Goal: Task Accomplishment & Management: Use online tool/utility

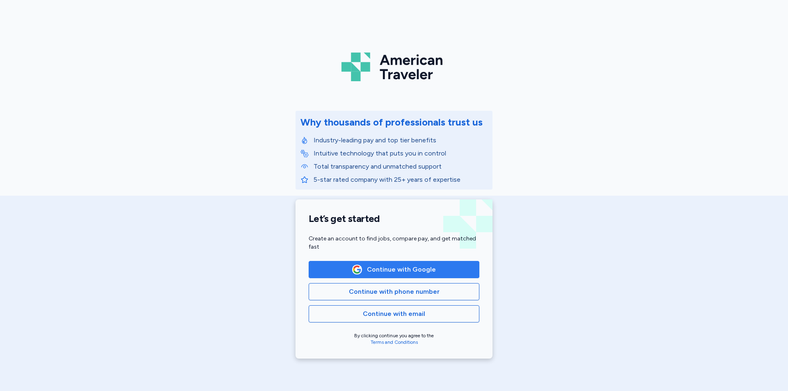
click at [407, 268] on span "Continue with Google" at bounding box center [401, 270] width 69 height 10
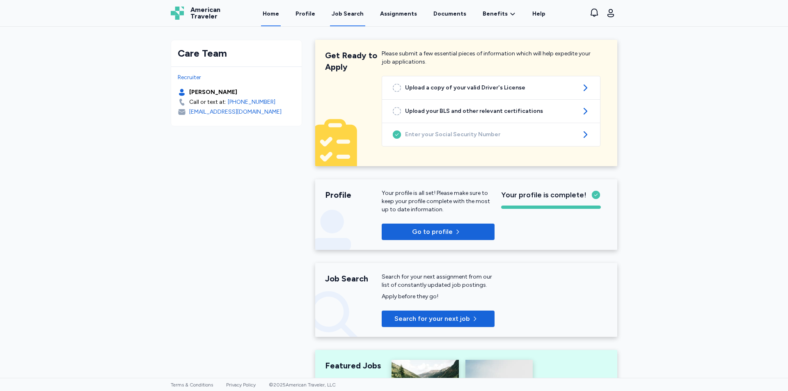
click at [341, 16] on div "Job Search" at bounding box center [348, 14] width 32 height 8
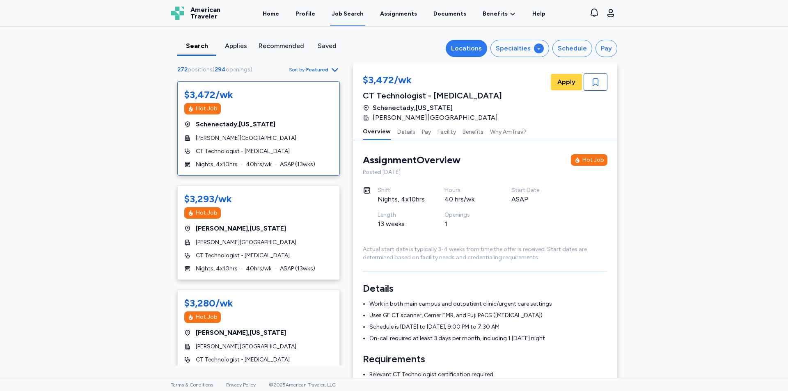
click at [467, 50] on div "Locations" at bounding box center [466, 48] width 31 height 10
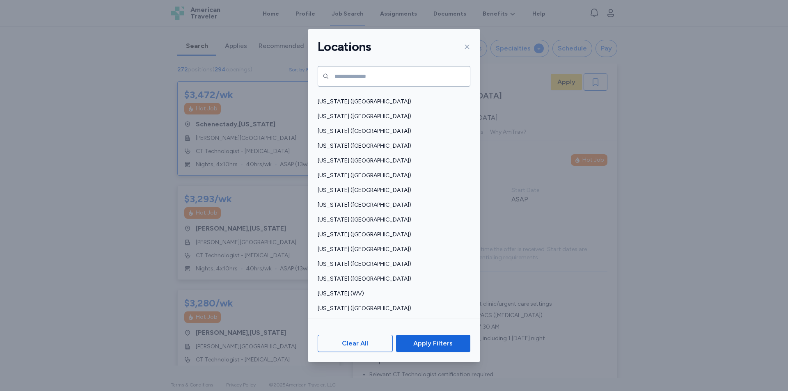
scroll to position [525, 0]
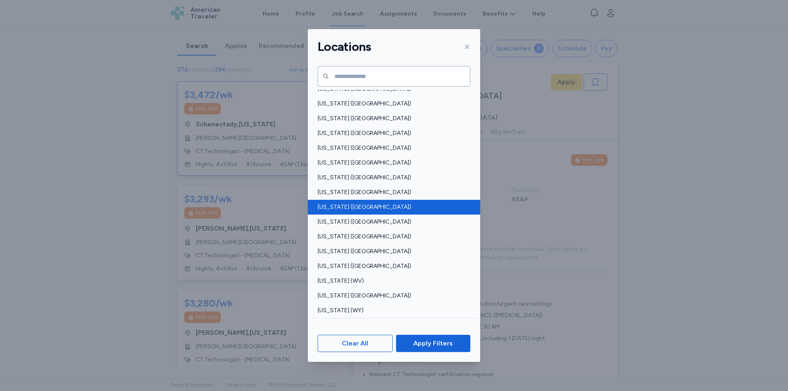
click at [357, 213] on div "[US_STATE] ([GEOGRAPHIC_DATA])" at bounding box center [394, 207] width 172 height 15
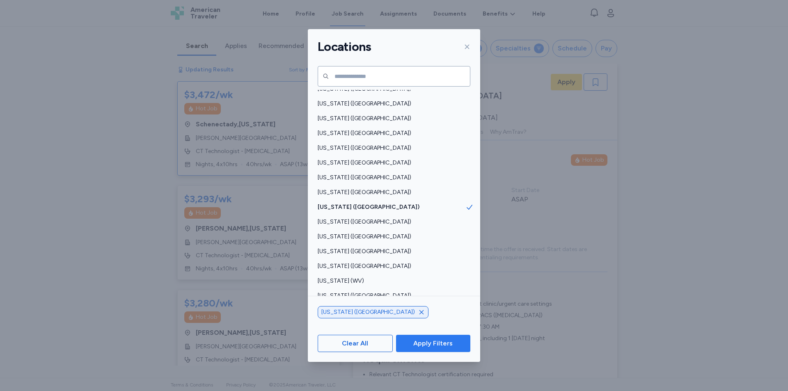
scroll to position [1, 0]
click at [435, 352] on button "Apply Filters" at bounding box center [433, 343] width 74 height 17
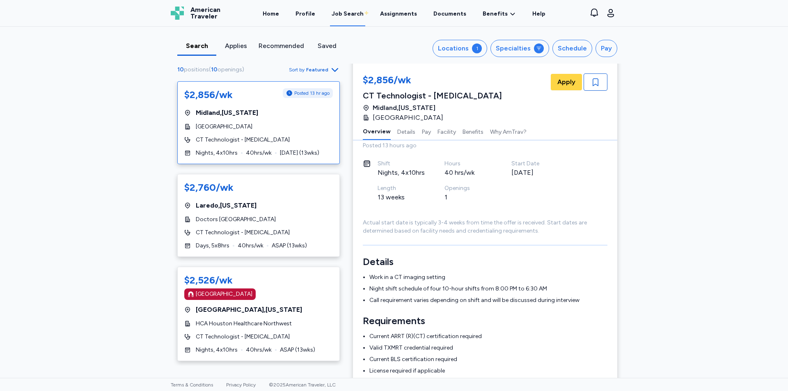
scroll to position [0, 0]
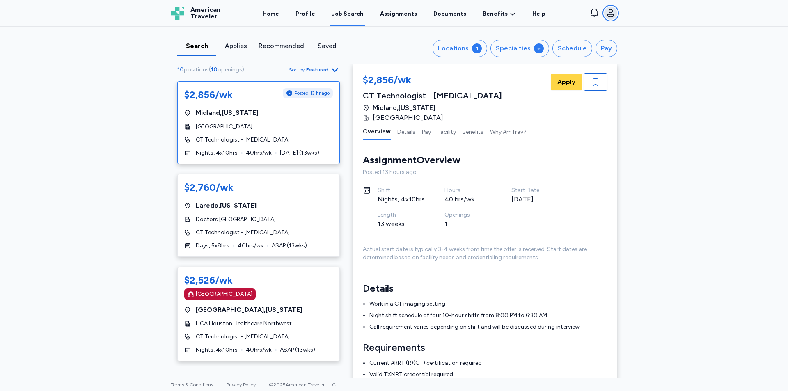
click at [607, 15] on icon "button" at bounding box center [611, 13] width 10 height 10
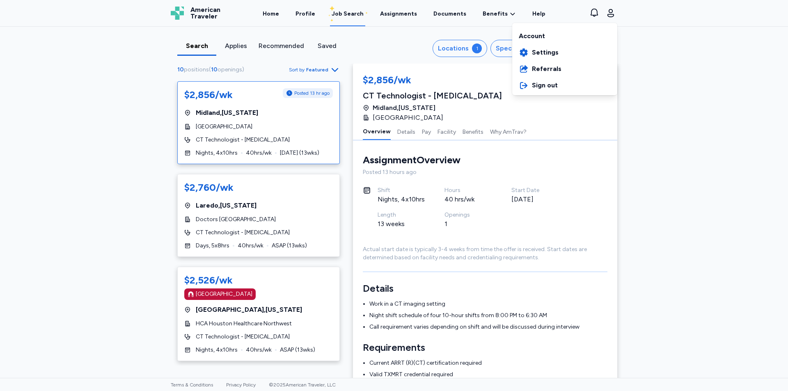
click at [768, 263] on div "Open sidebar Job Search American Traveler American Traveler Home Profile Job Se…" at bounding box center [394, 195] width 788 height 391
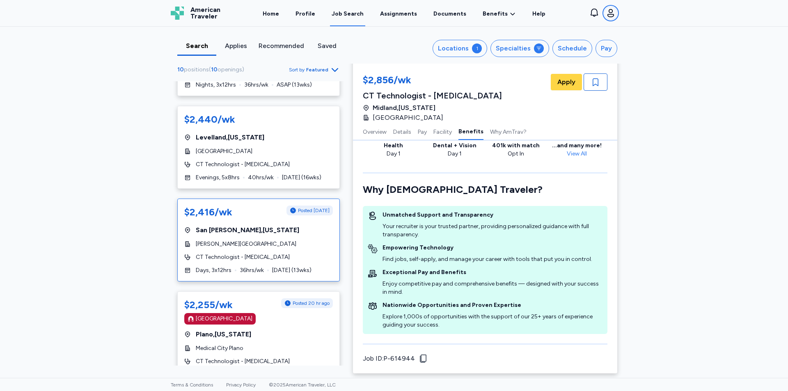
scroll to position [993, 0]
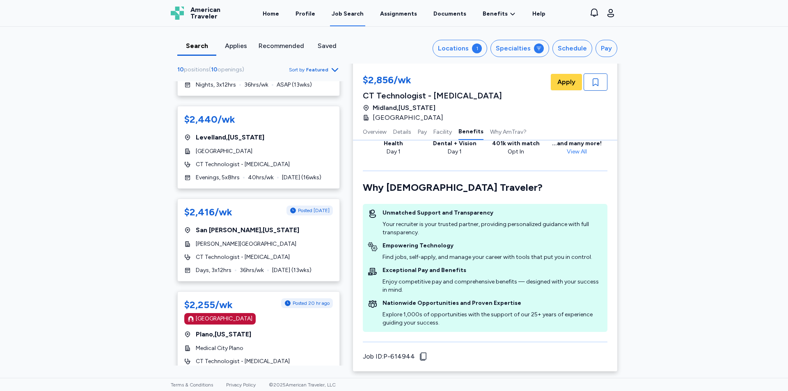
click at [701, 253] on div "Search Applies Recommended Saved Locations 1 Specialties Schedule Pay 10 positi…" at bounding box center [394, 202] width 788 height 351
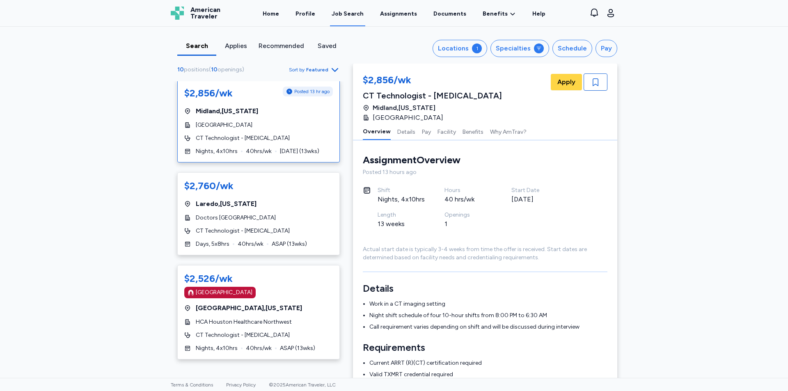
scroll to position [0, 0]
